Goal: Communication & Community: Participate in discussion

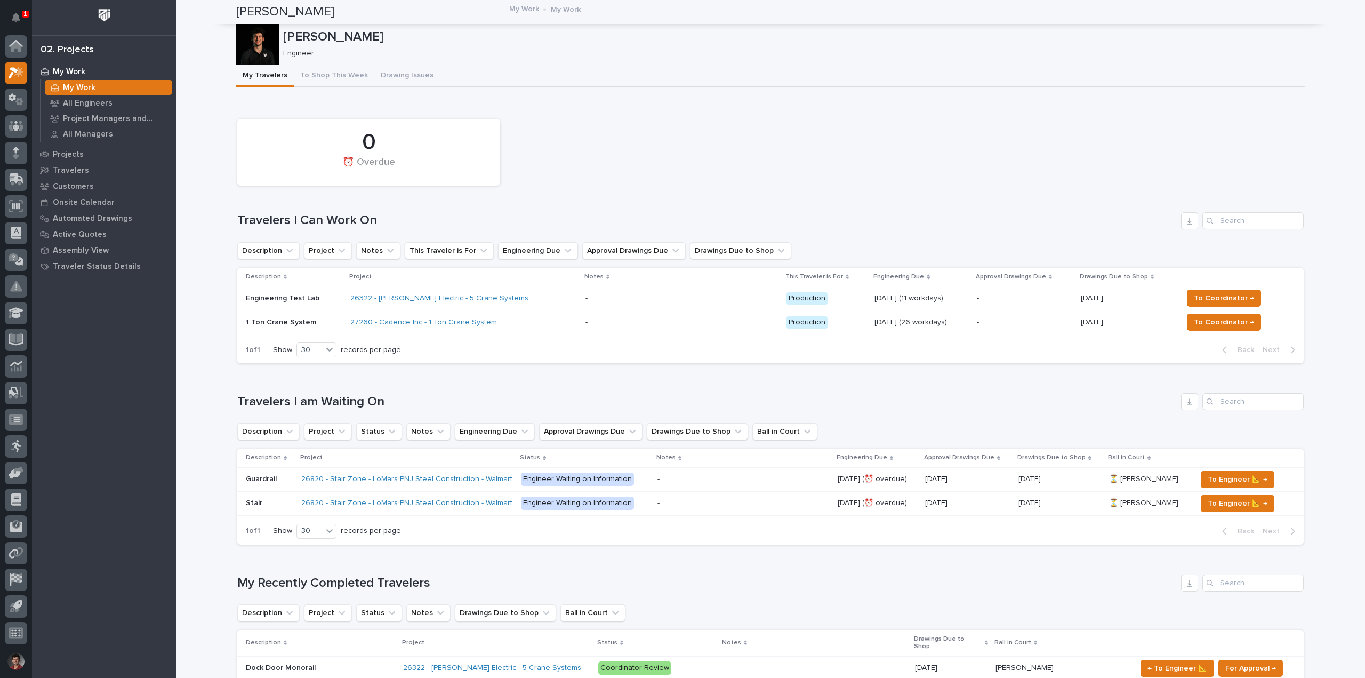
scroll to position [267, 0]
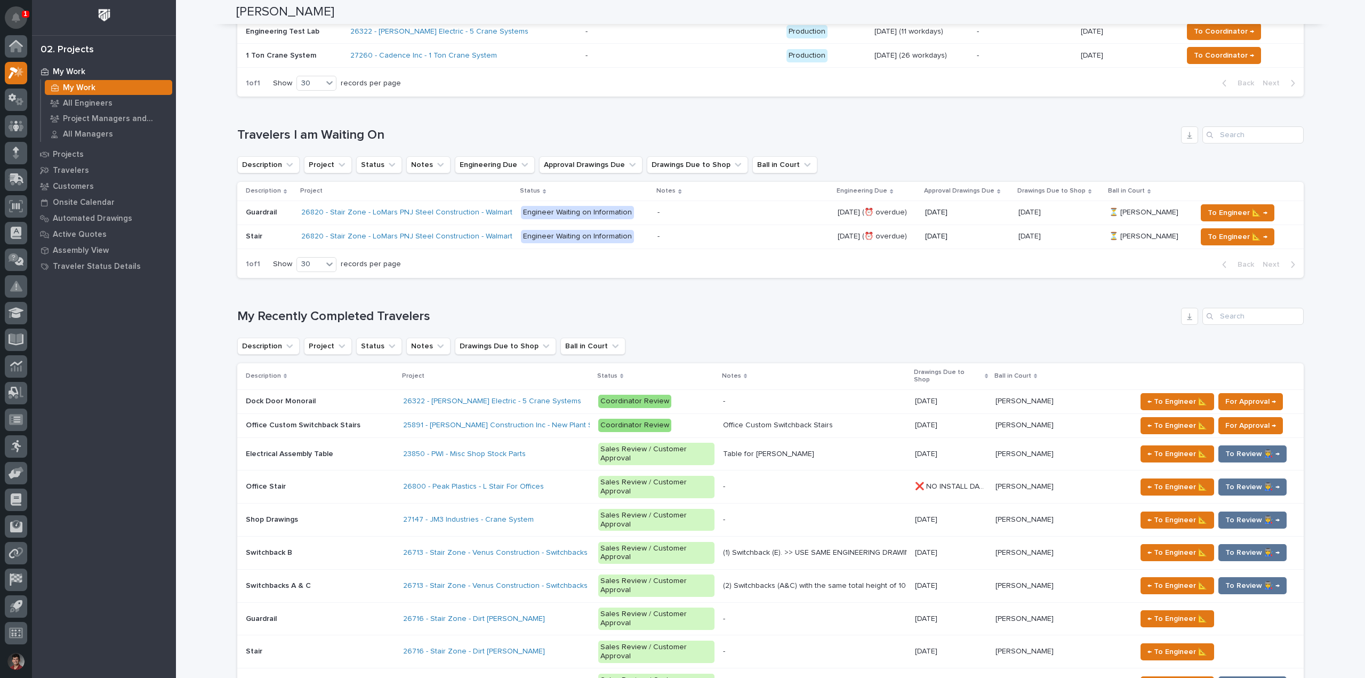
click at [14, 16] on icon "Notifications" at bounding box center [16, 18] width 9 height 10
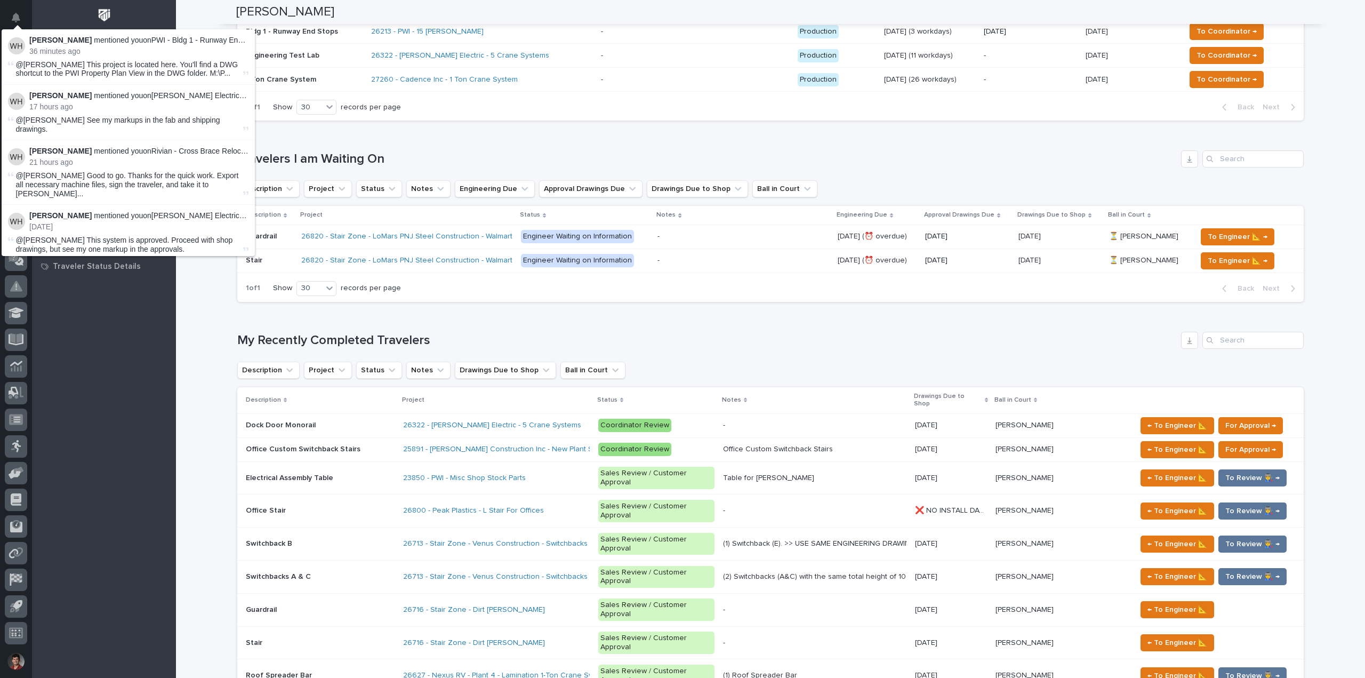
click at [565, 142] on div "Loading... Saving… Travelers I am Waiting On Description Project Status Notes E…" at bounding box center [770, 219] width 1066 height 181
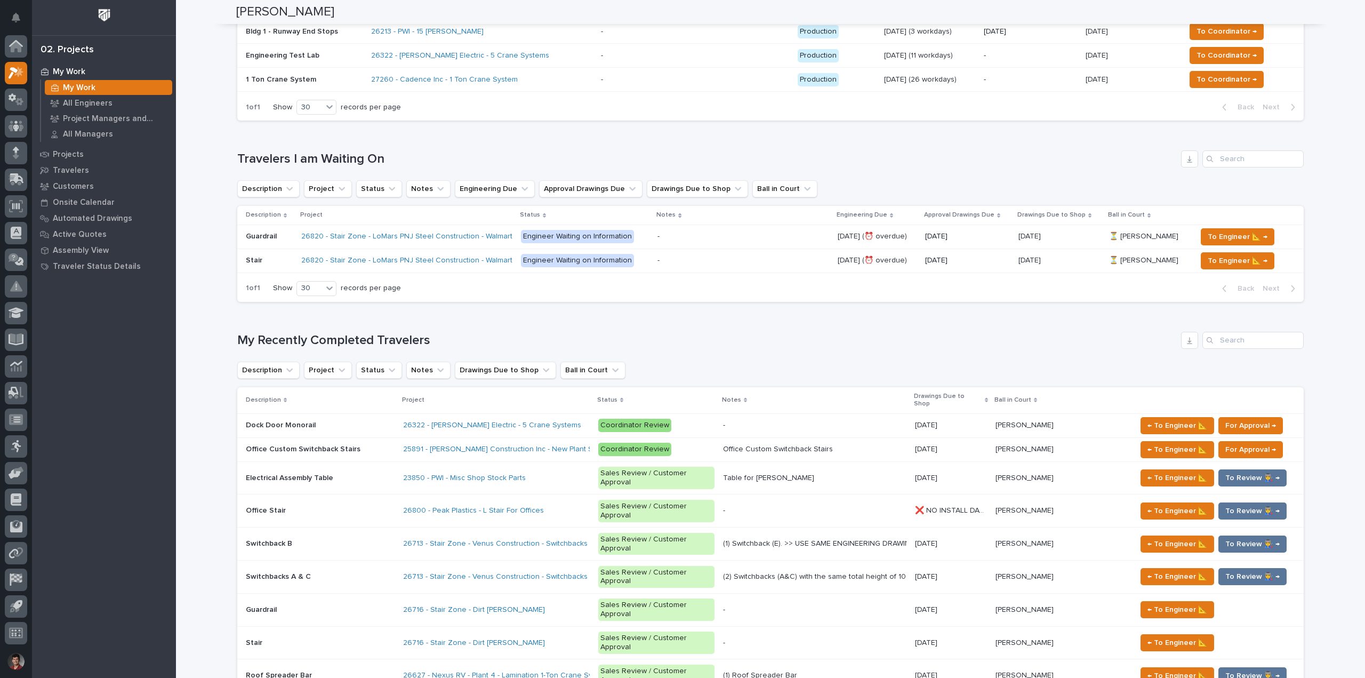
click at [712, 331] on div "Loading... Saving… My Recently Completed Travelers Description Project Status N…" at bounding box center [770, 635] width 1066 height 650
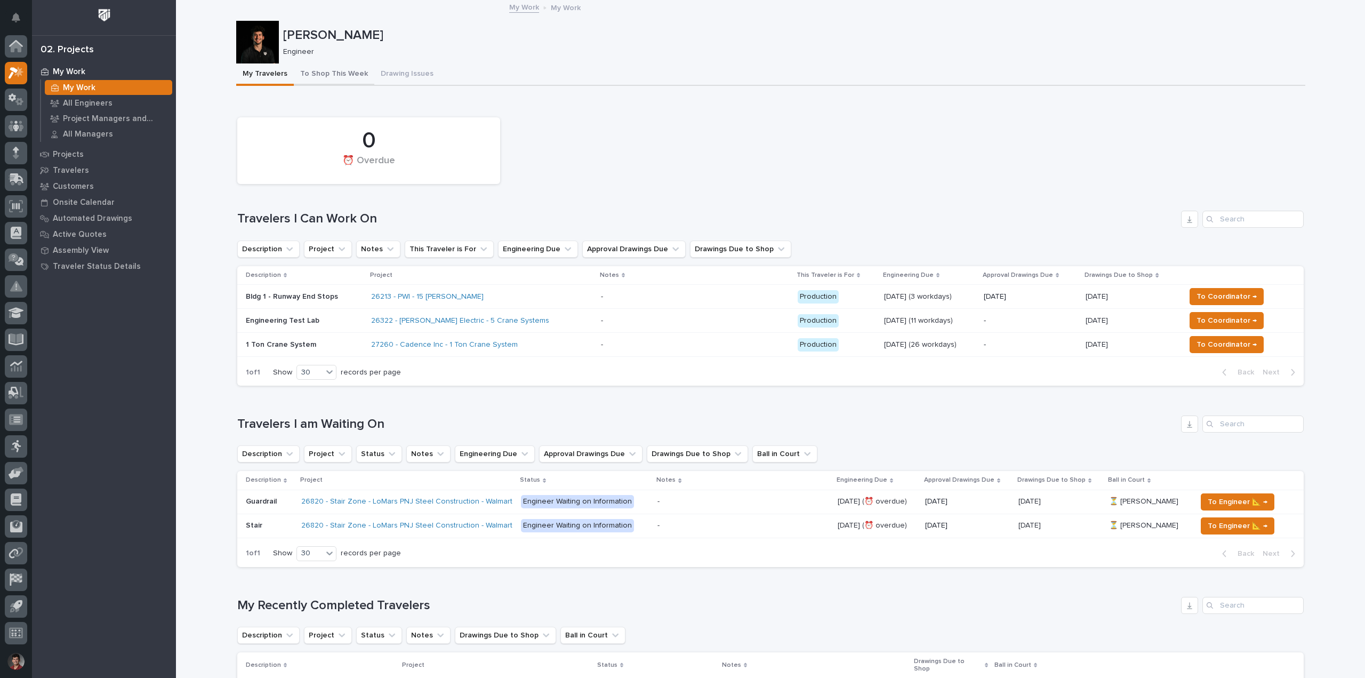
scroll to position [0, 0]
click at [315, 69] on button "To Shop This Week" at bounding box center [334, 76] width 80 height 22
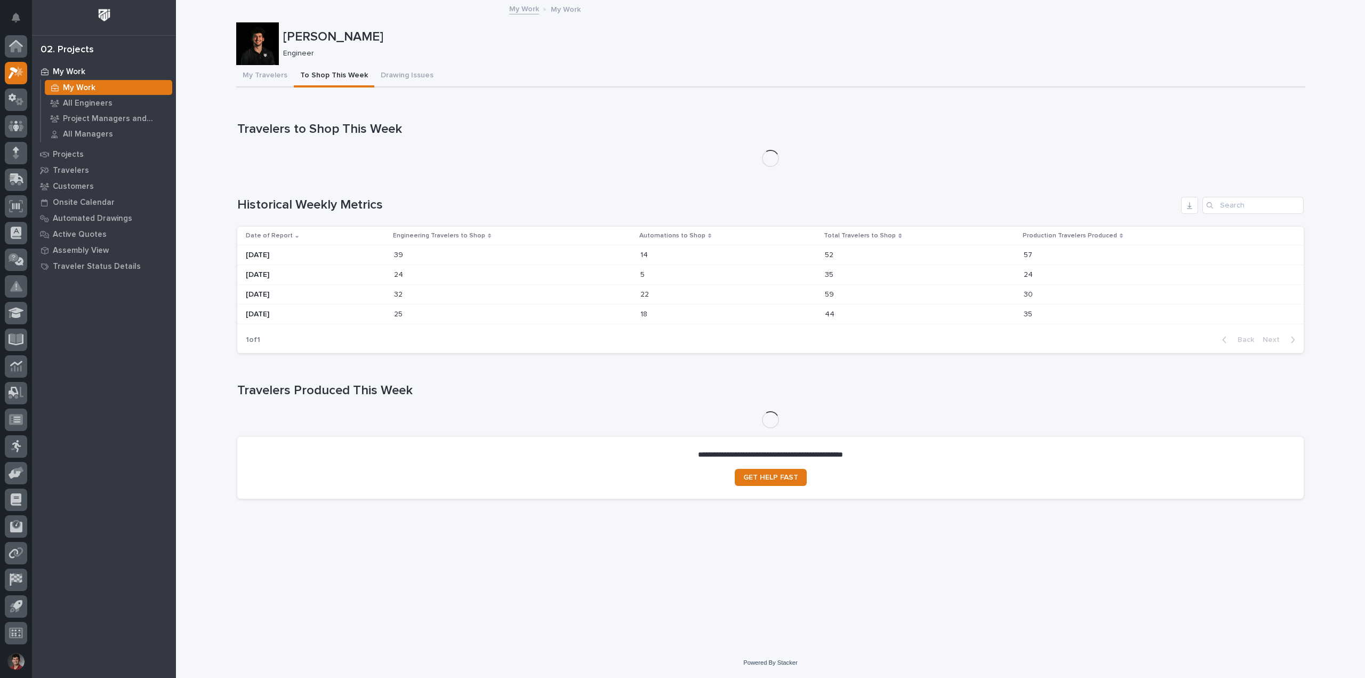
click at [271, 73] on button "My Travelers" at bounding box center [265, 76] width 58 height 22
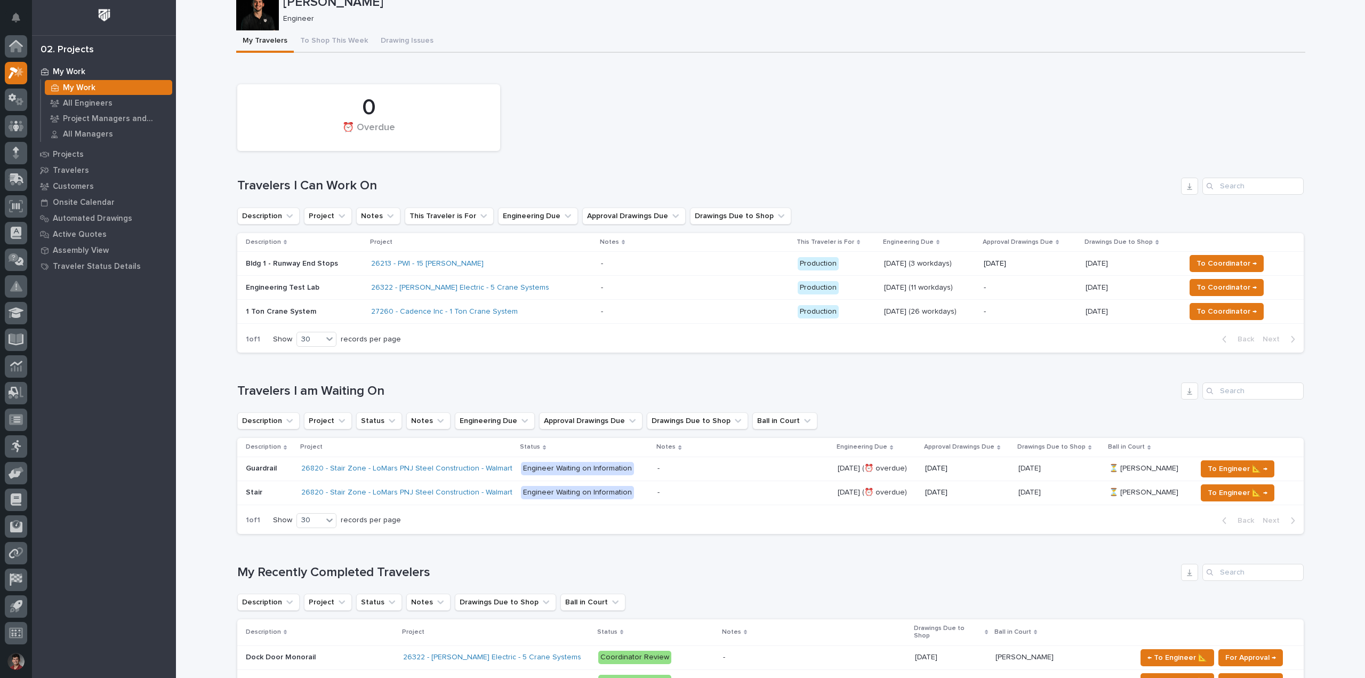
scroll to position [267, 0]
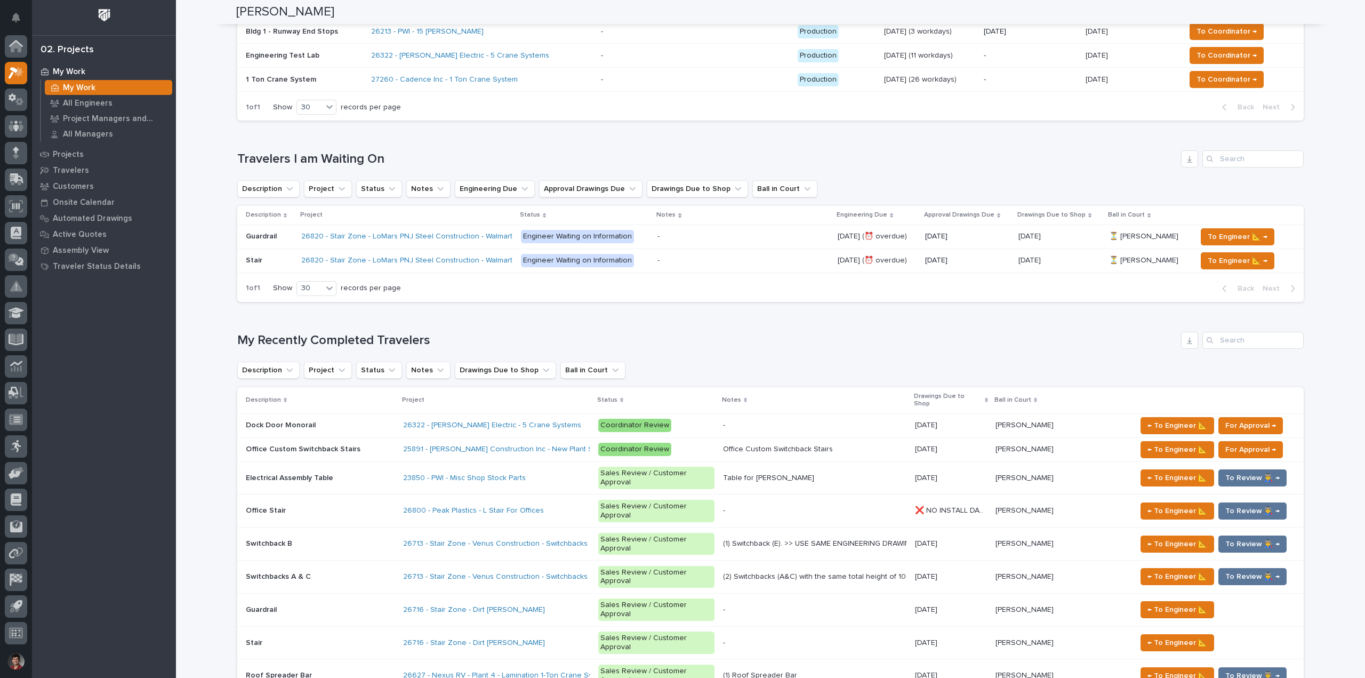
click at [336, 416] on div "Dock Door Monorail Dock Door Monorail" at bounding box center [320, 425] width 149 height 18
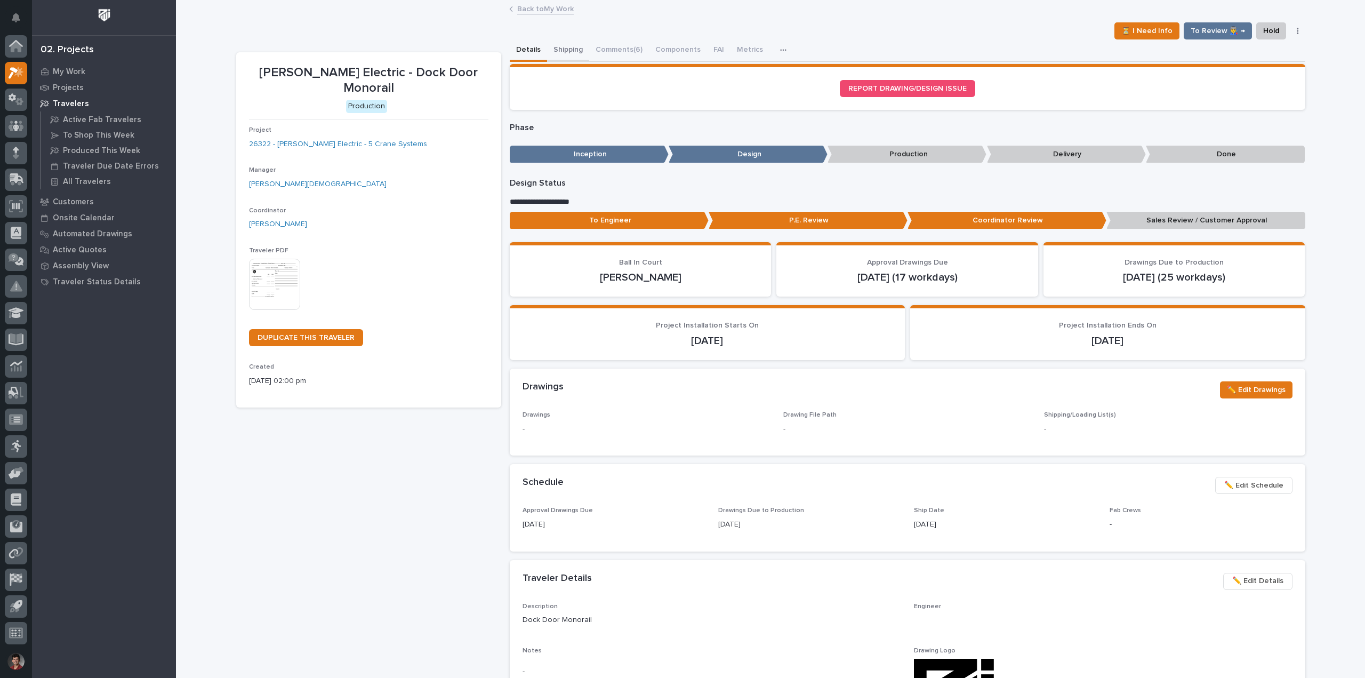
click at [558, 46] on button "Shipping" at bounding box center [568, 50] width 42 height 22
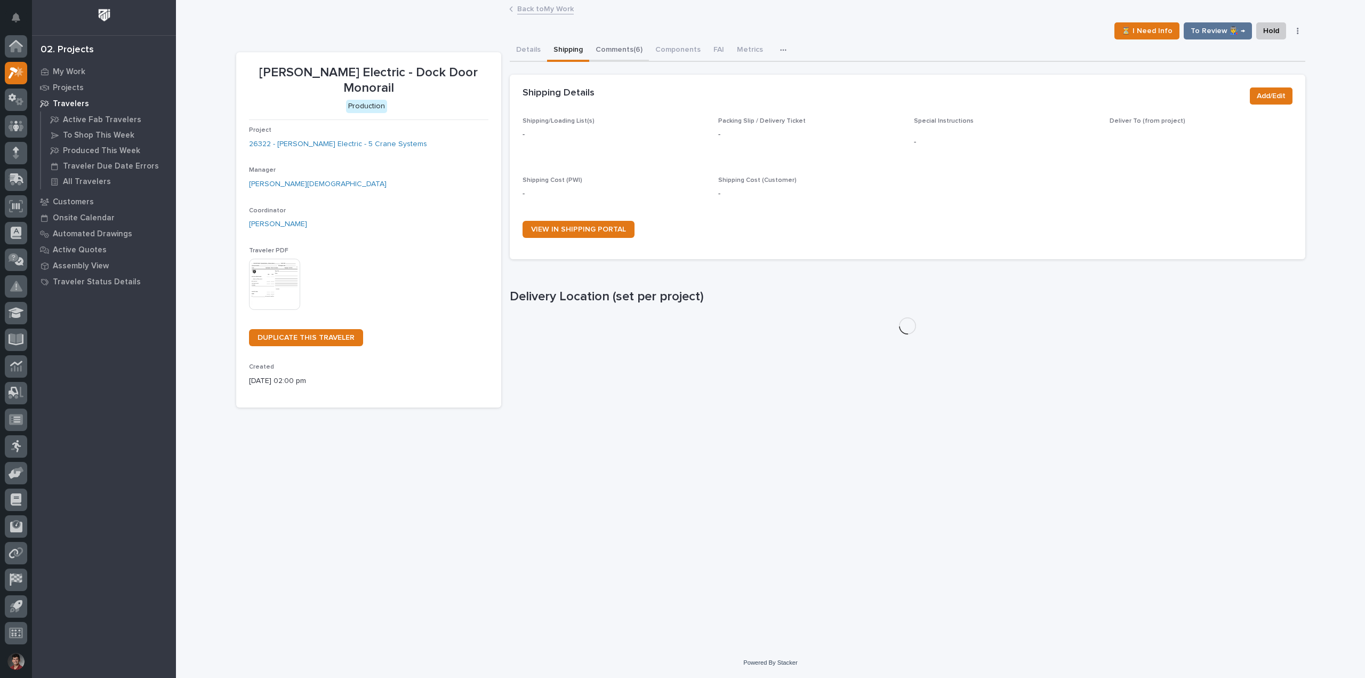
click at [618, 52] on button "Comments (6)" at bounding box center [619, 50] width 60 height 22
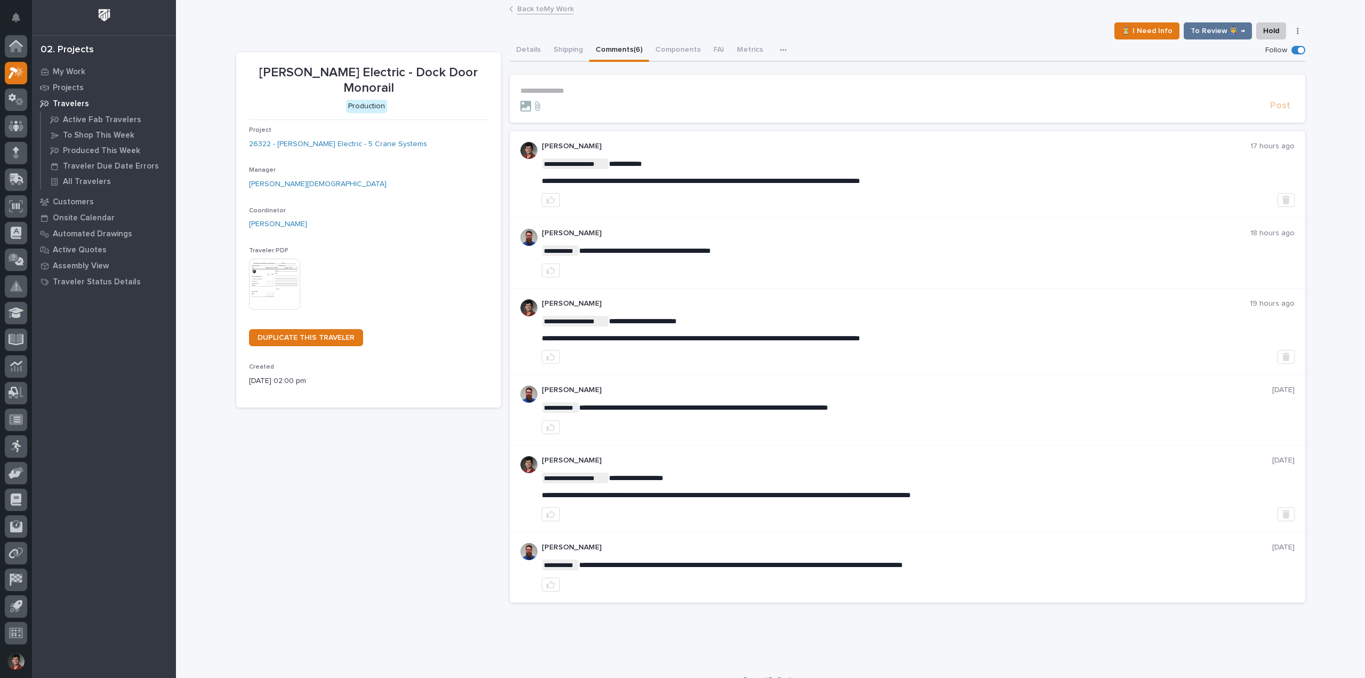
click at [598, 99] on form "**********" at bounding box center [907, 99] width 774 height 26
click at [600, 93] on p "**********" at bounding box center [907, 90] width 774 height 9
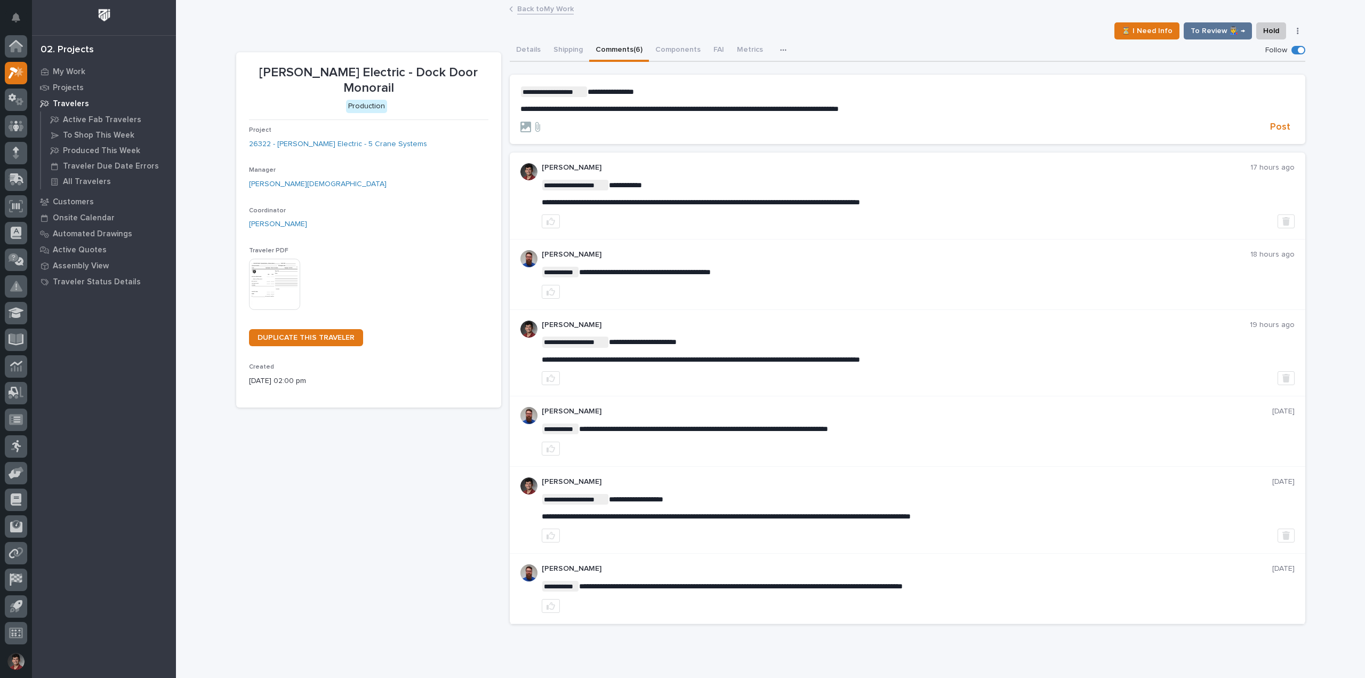
drag, startPoint x: 1277, startPoint y: 127, endPoint x: 1269, endPoint y: 193, distance: 66.1
click at [1277, 127] on span "Post" at bounding box center [1280, 127] width 20 height 12
